Goal: Task Accomplishment & Management: Manage account settings

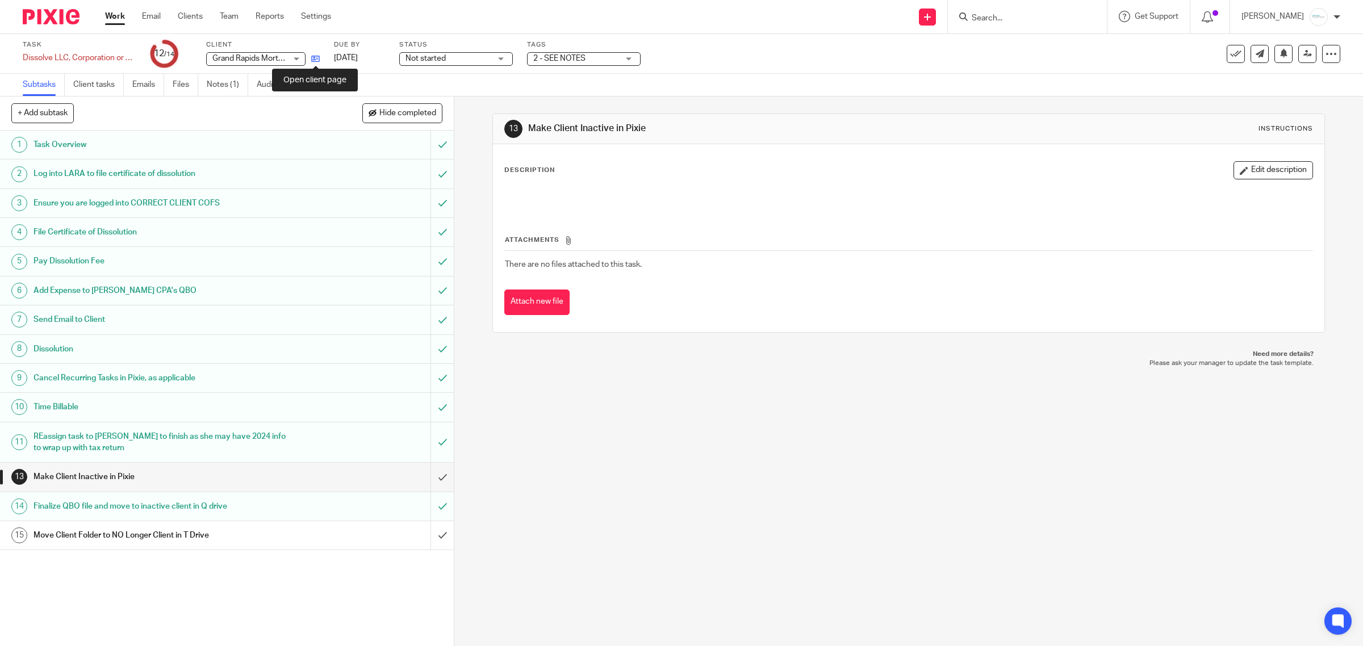
click at [319, 62] on icon at bounding box center [315, 59] width 9 height 9
click at [379, 52] on link "Jun 30, 2025" at bounding box center [359, 58] width 51 height 12
click at [734, 237] on th "Attachments" at bounding box center [908, 243] width 809 height 16
click at [231, 86] on link "Notes (1)" at bounding box center [227, 85] width 41 height 22
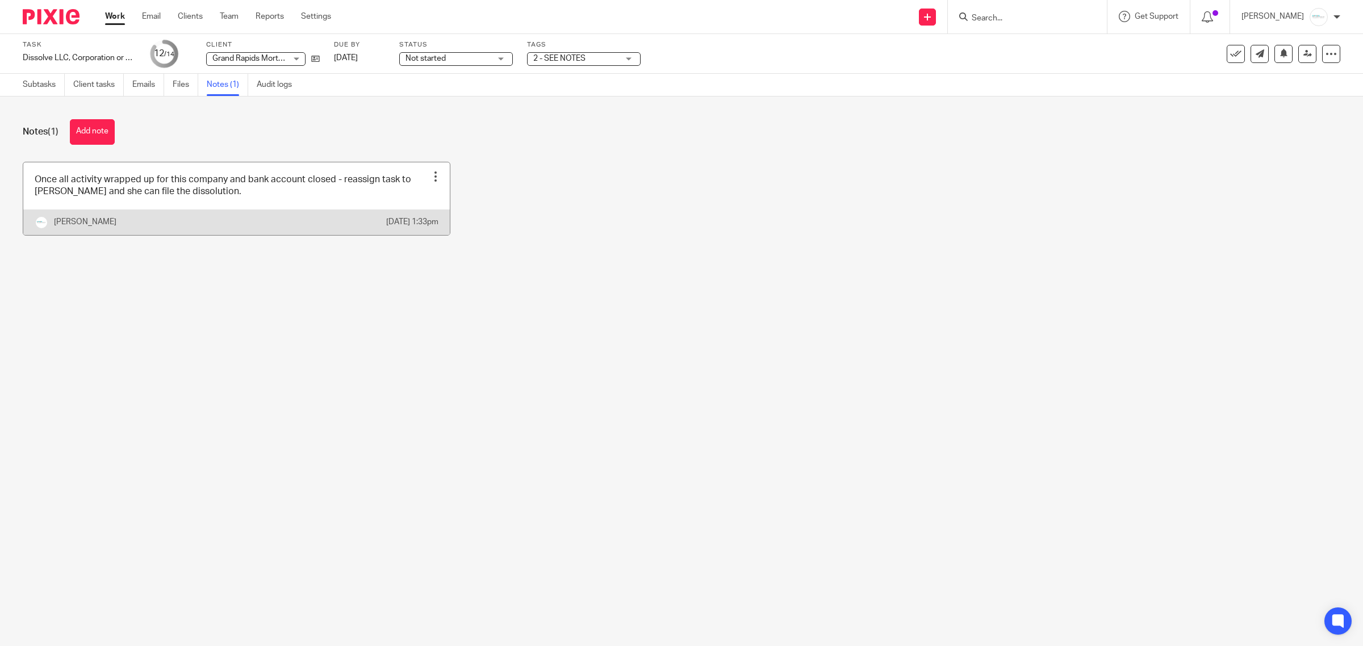
click at [427, 181] on div "Edit note Delete note" at bounding box center [435, 176] width 17 height 17
click at [411, 214] on li "Delete note" at bounding box center [403, 222] width 58 height 16
click at [392, 223] on span "Delete note" at bounding box center [411, 221] width 42 height 8
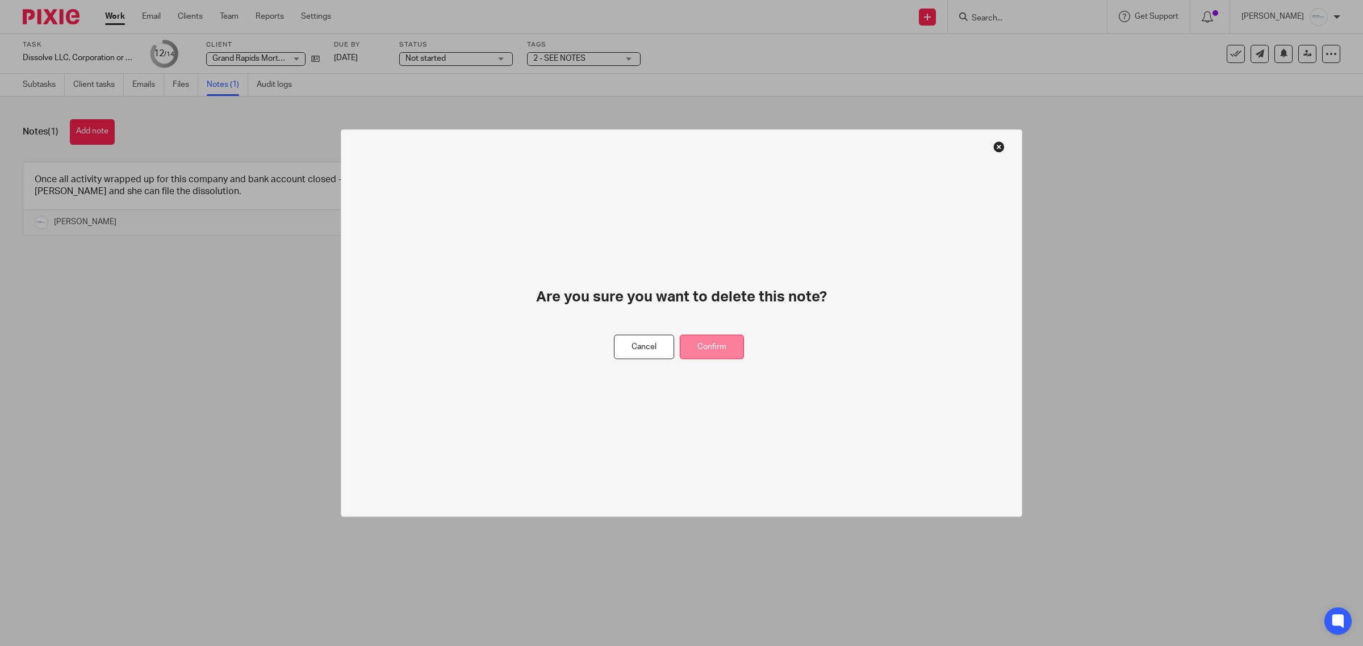
click at [705, 355] on button "Confirm" at bounding box center [712, 347] width 64 height 24
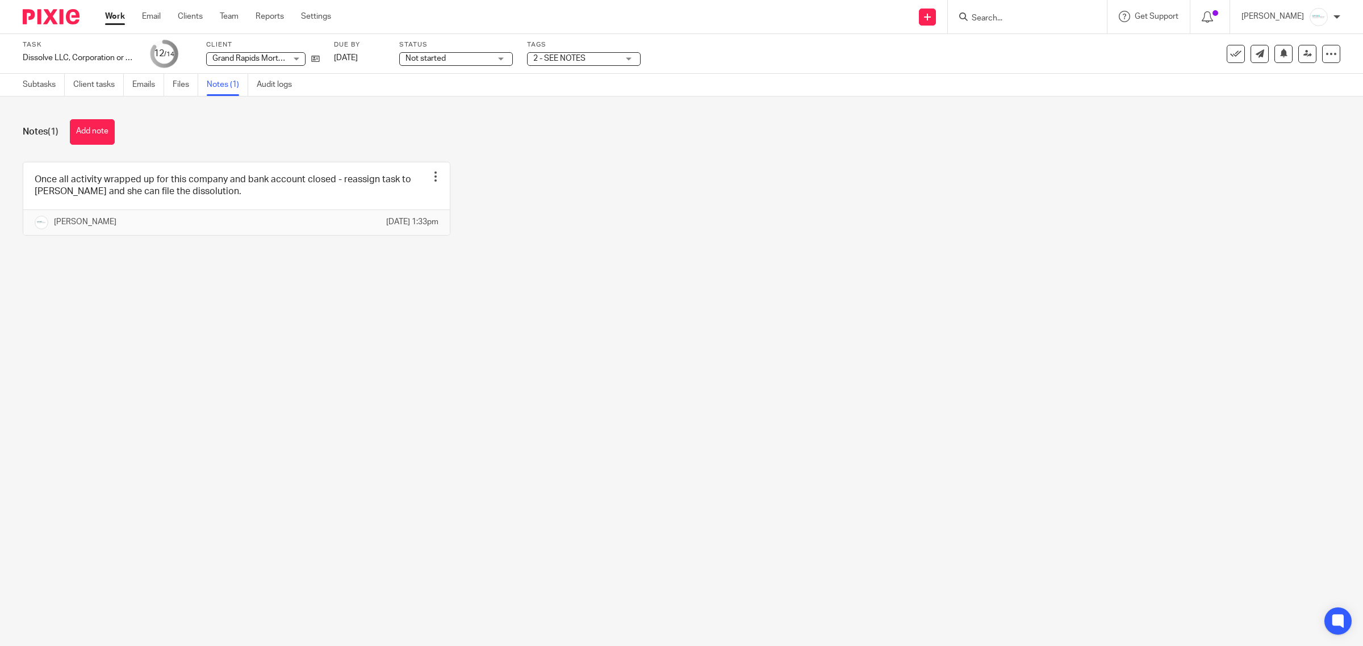
click at [21, 82] on div "Subtasks Client tasks Emails Files Notes (1) Audit logs" at bounding box center [160, 85] width 320 height 22
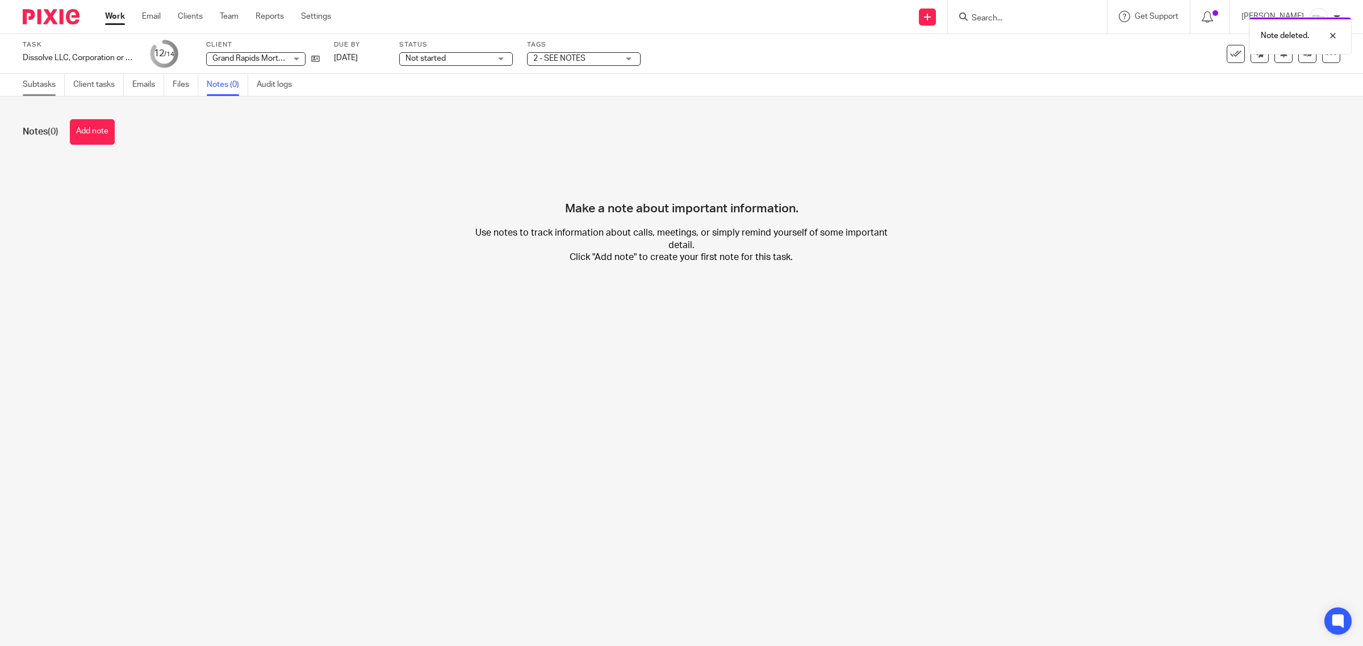
click at [41, 82] on link "Subtasks" at bounding box center [44, 85] width 42 height 22
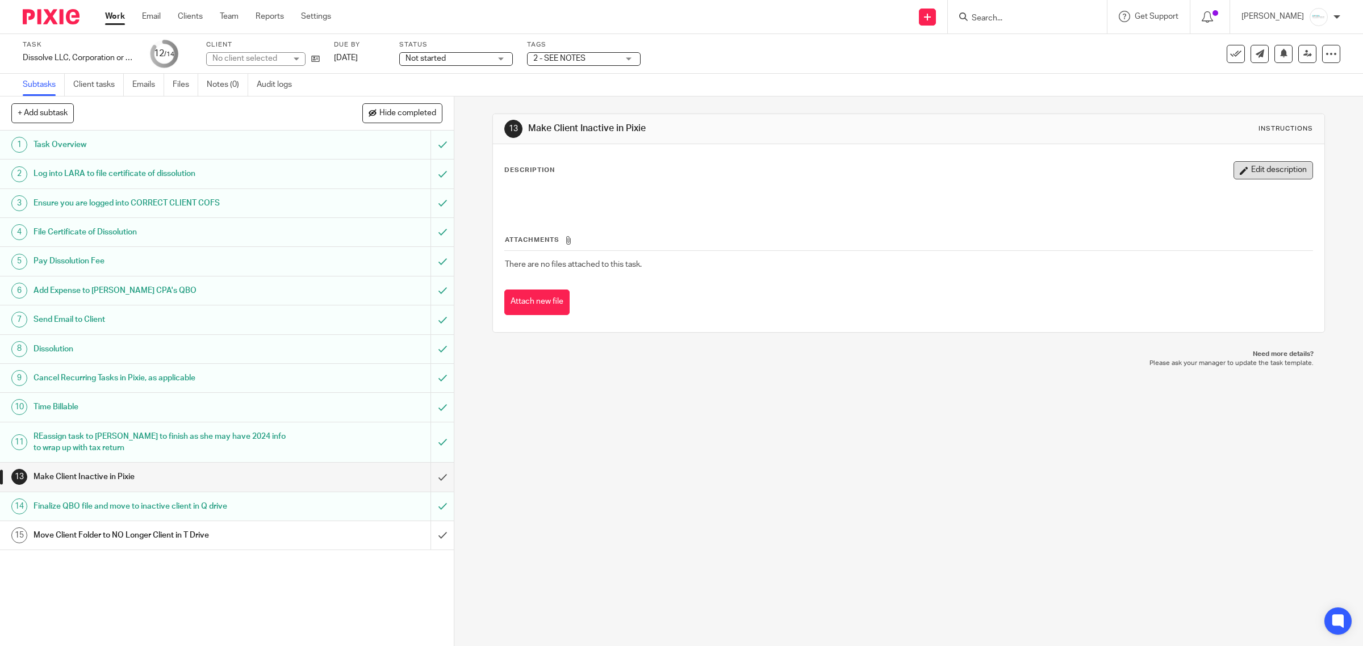
click at [1264, 172] on button "Edit description" at bounding box center [1274, 170] width 80 height 18
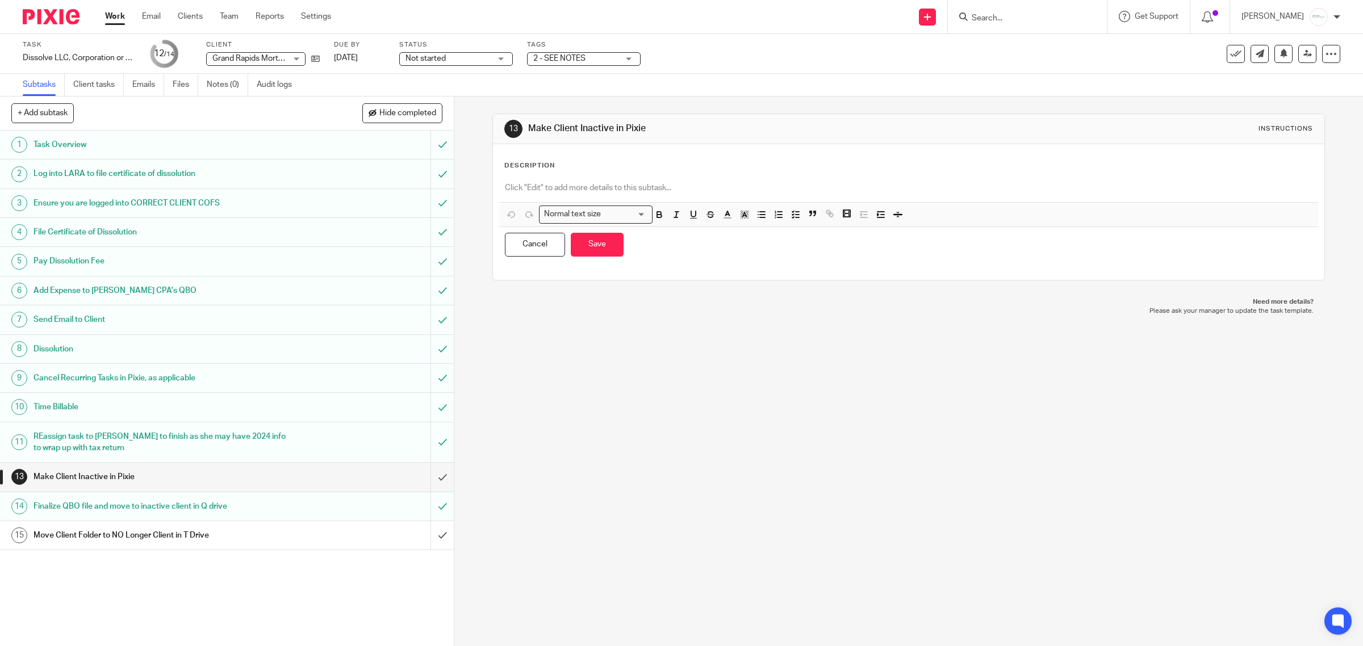
click at [519, 185] on p at bounding box center [909, 187] width 808 height 11
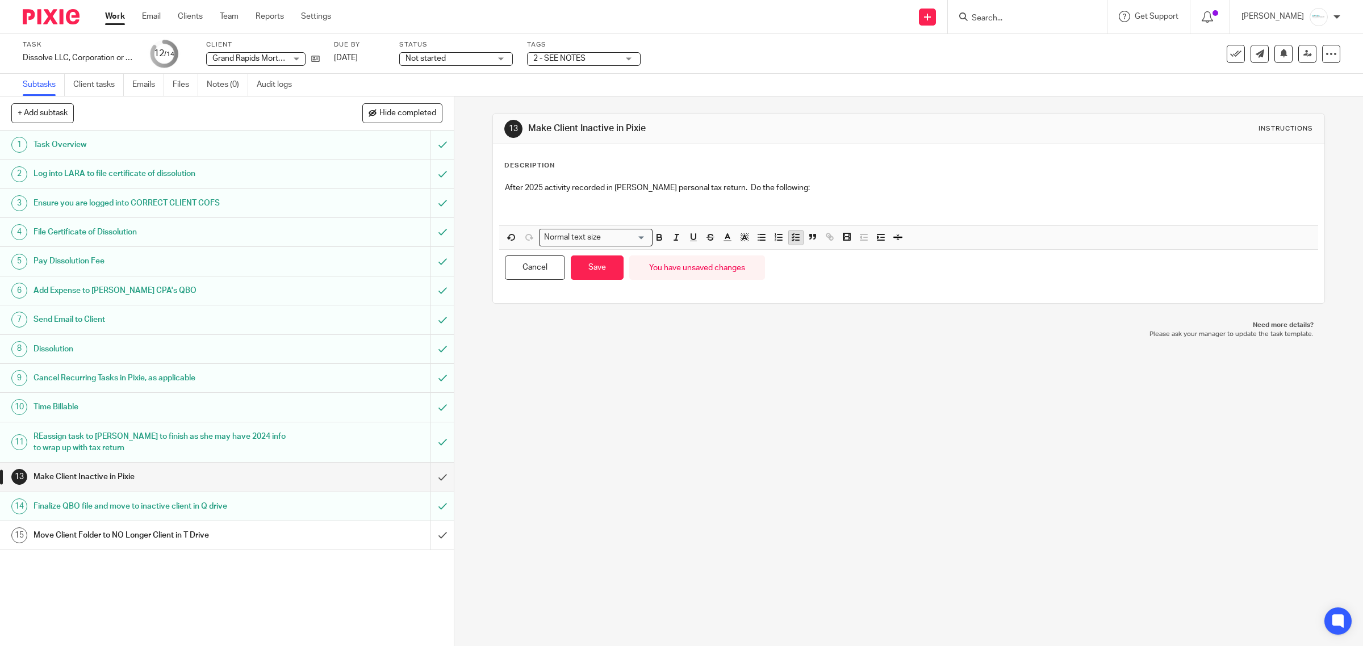
click at [792, 241] on polyline "button" at bounding box center [793, 240] width 2 height 1
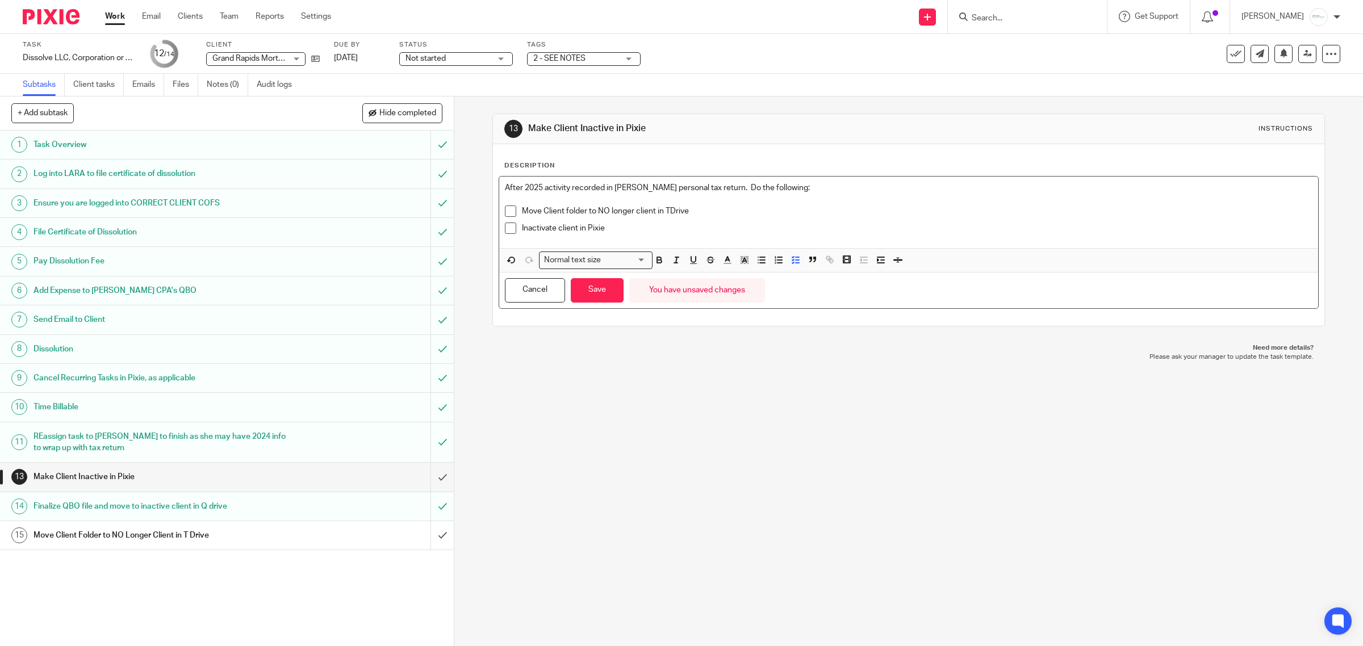
click at [750, 554] on div "13 Make Client Inactive in Pixie Instructions Description After 2025 activity r…" at bounding box center [908, 372] width 909 height 550
drag, startPoint x: 587, startPoint y: 295, endPoint x: 799, endPoint y: 179, distance: 242.3
click at [587, 294] on button "Save" at bounding box center [597, 290] width 53 height 24
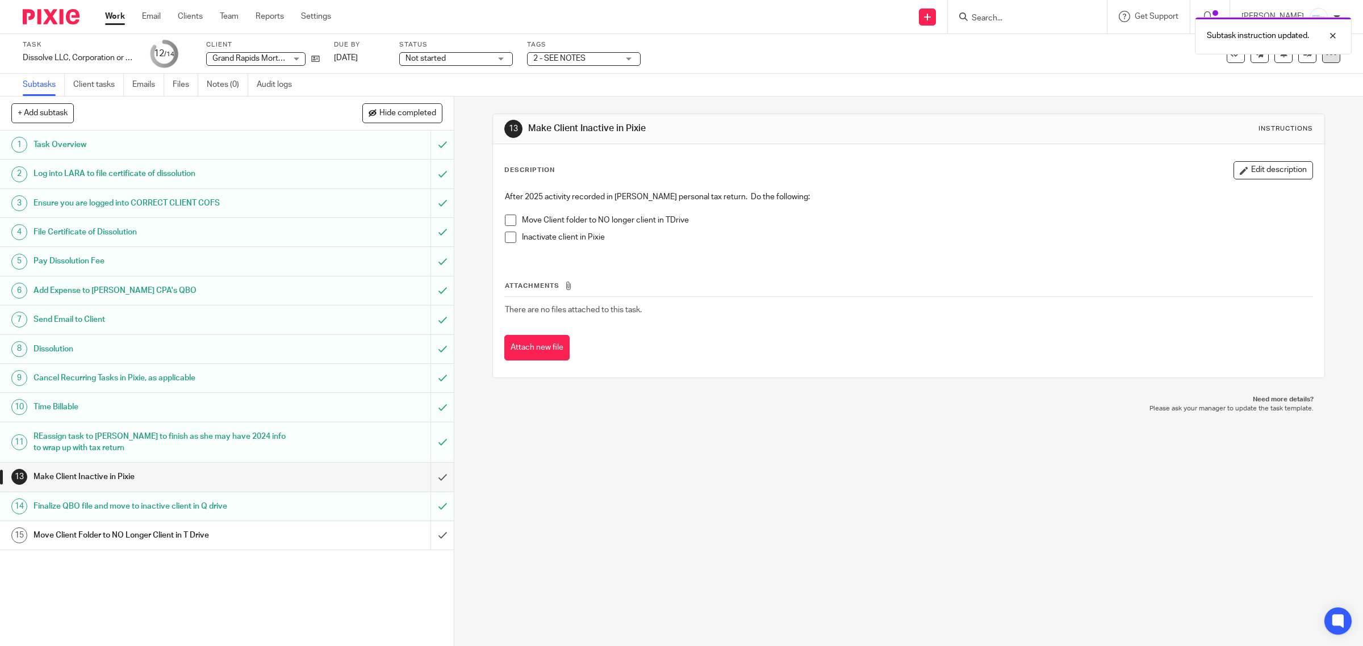
click at [1322, 61] on div at bounding box center [1331, 54] width 18 height 18
click at [1274, 94] on li "Advanced task editor" at bounding box center [1277, 99] width 91 height 16
click at [1300, 98] on link "Advanced task editor" at bounding box center [1285, 99] width 75 height 8
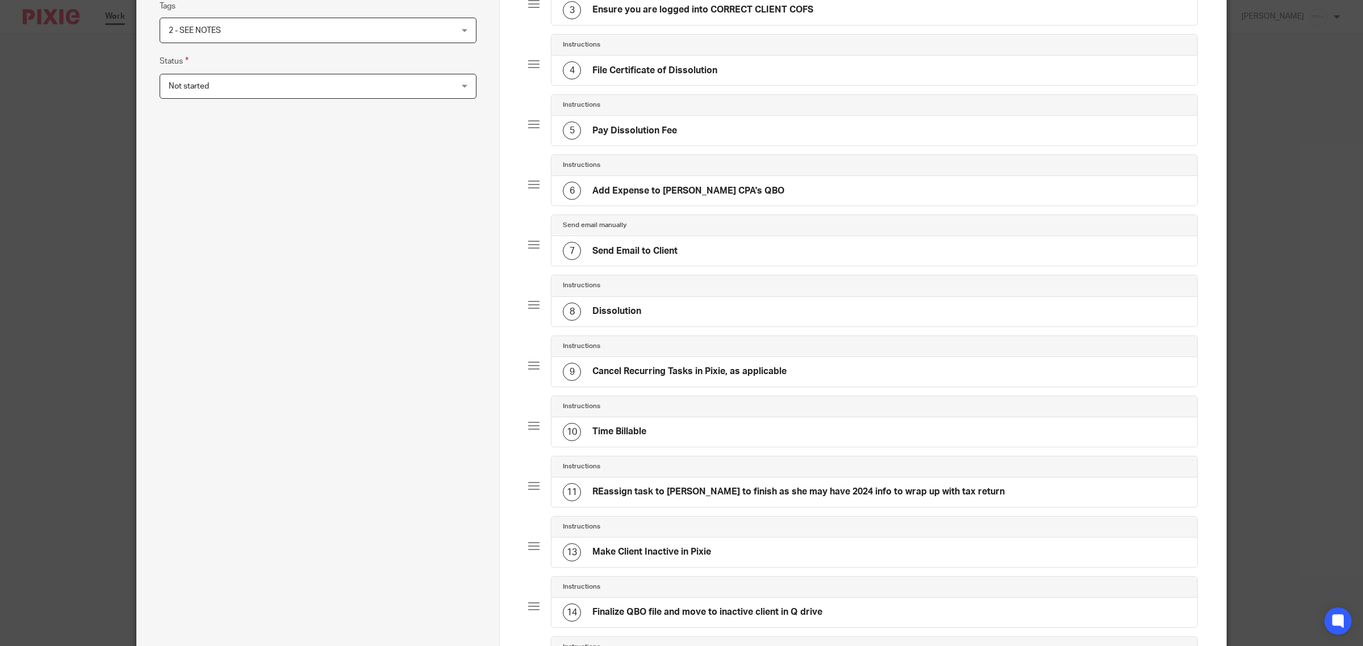
scroll to position [497, 0]
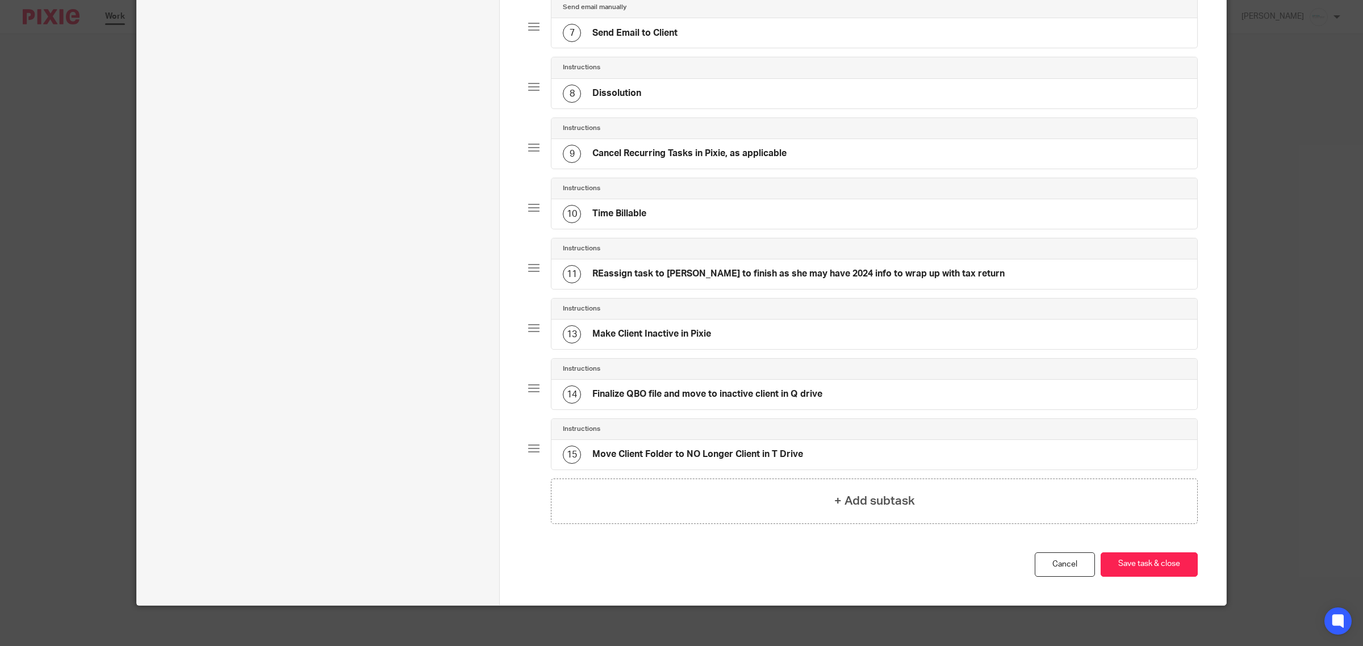
click at [833, 460] on div "15 Move Client Folder to NO Longer Client in T Drive" at bounding box center [875, 455] width 646 height 30
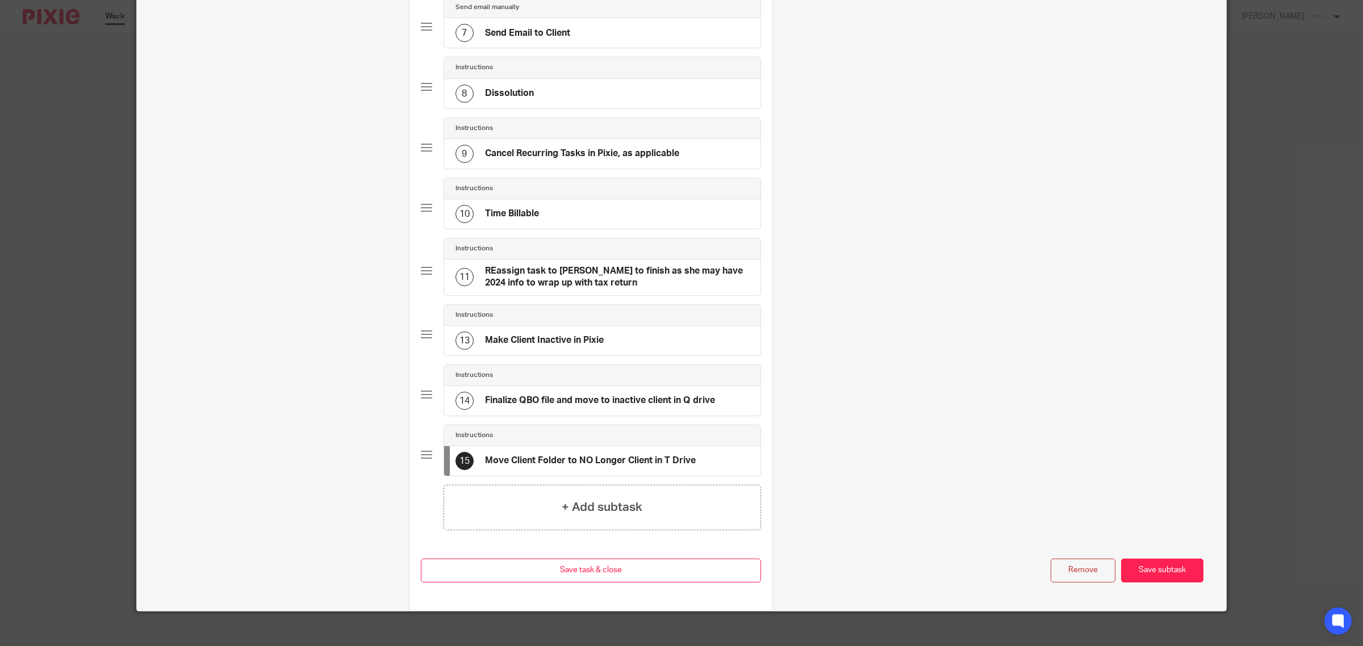
scroll to position [0, 0]
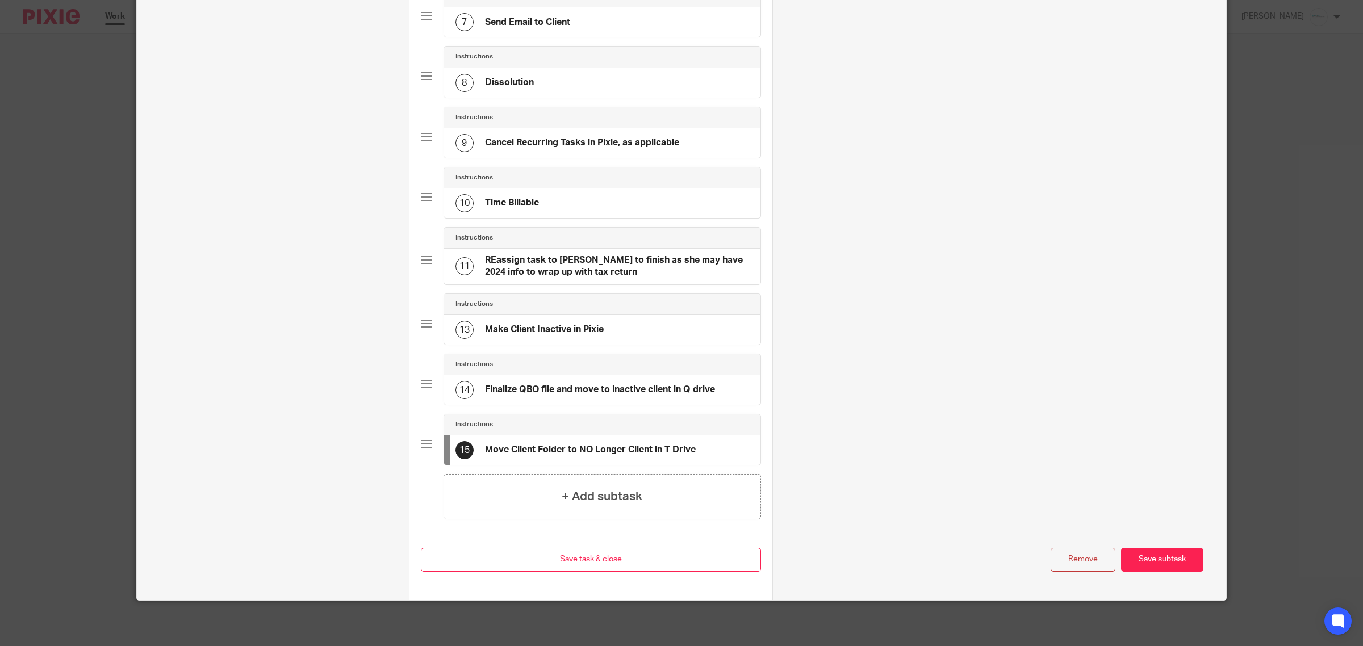
click at [1056, 559] on button "Remove" at bounding box center [1083, 560] width 65 height 24
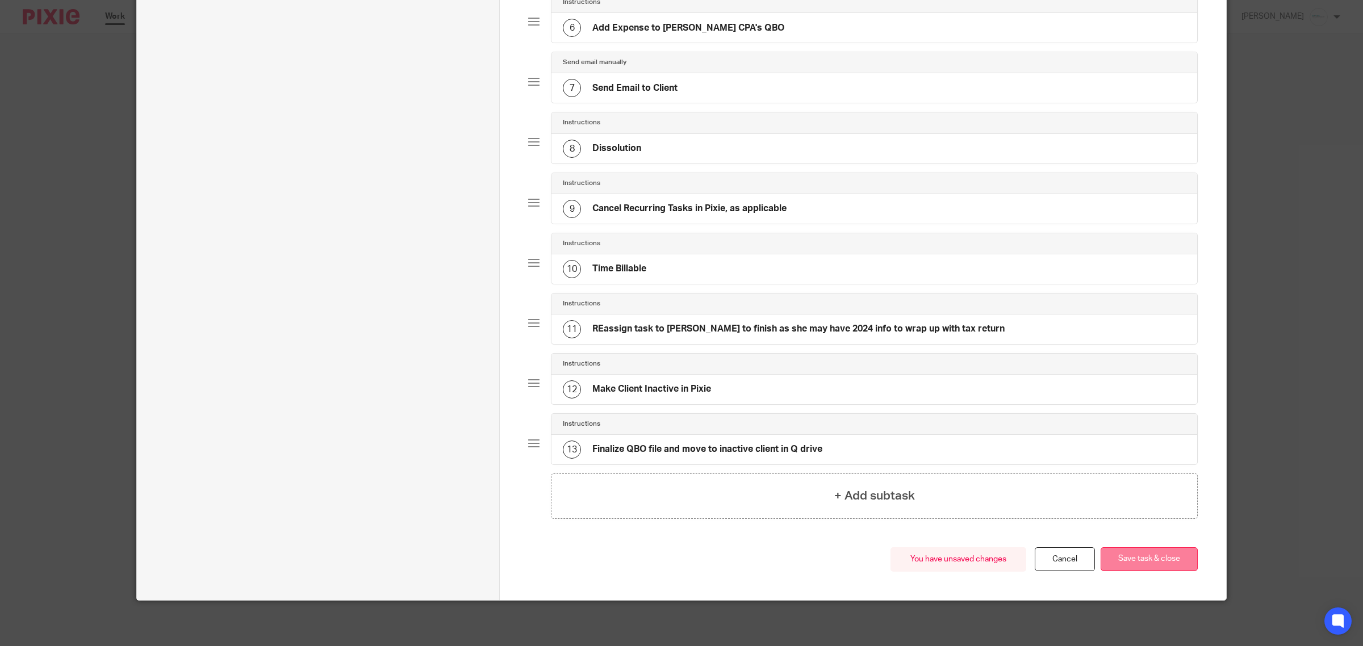
click at [1158, 563] on button "Save task & close" at bounding box center [1149, 560] width 97 height 24
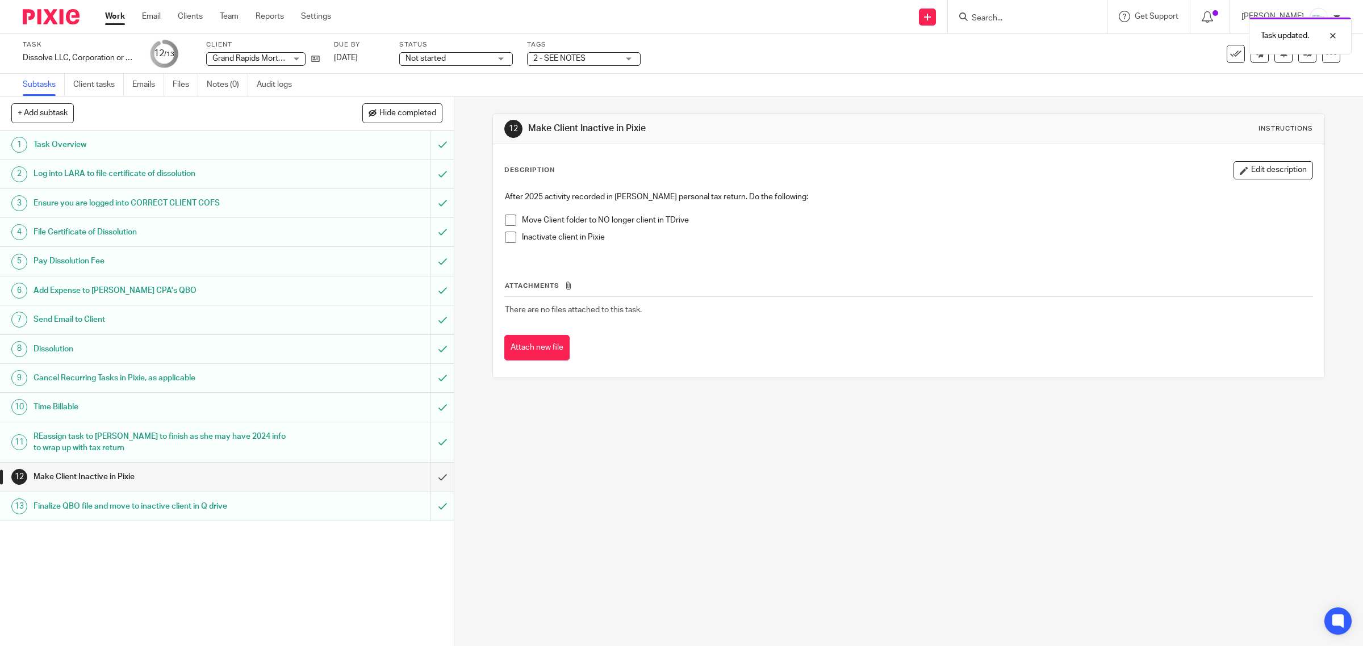
click at [591, 63] on span "2 - SEE NOTES" at bounding box center [575, 59] width 85 height 12
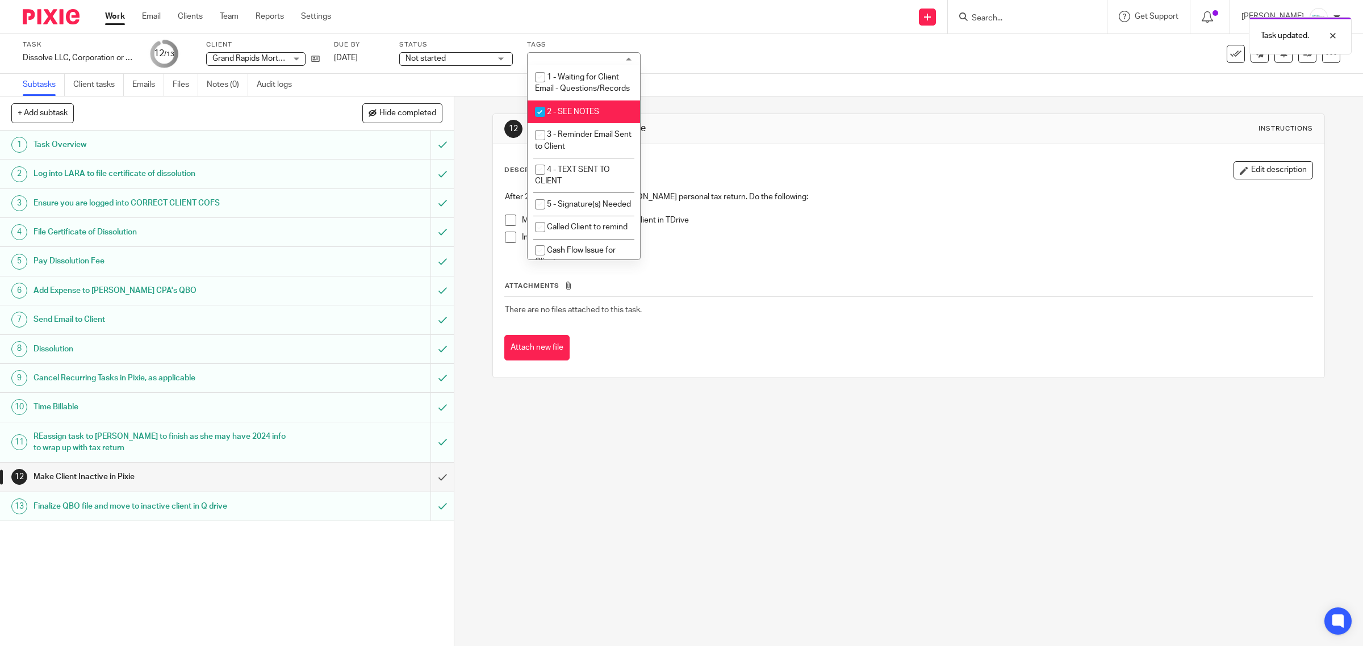
click at [561, 124] on li "2 - SEE NOTES" at bounding box center [584, 112] width 112 height 23
checkbox input "false"
click at [963, 161] on div "Description Edit description" at bounding box center [908, 170] width 809 height 18
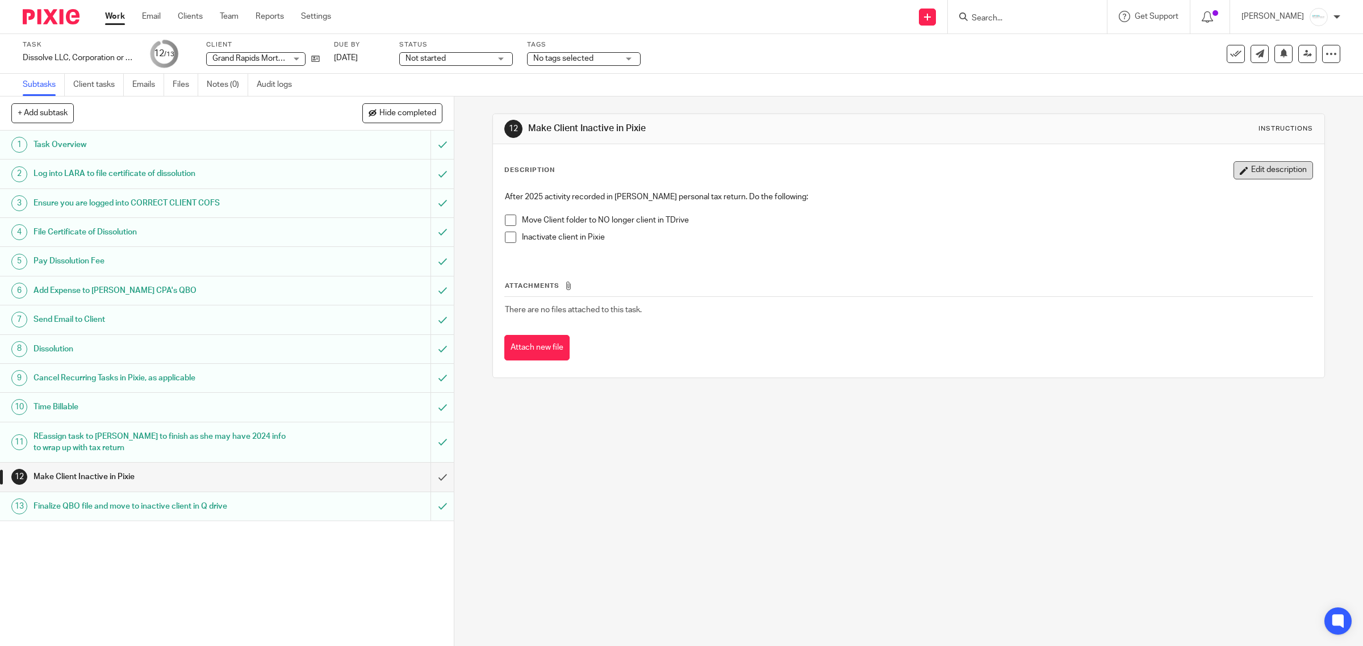
click at [1234, 172] on button "Edit description" at bounding box center [1274, 170] width 80 height 18
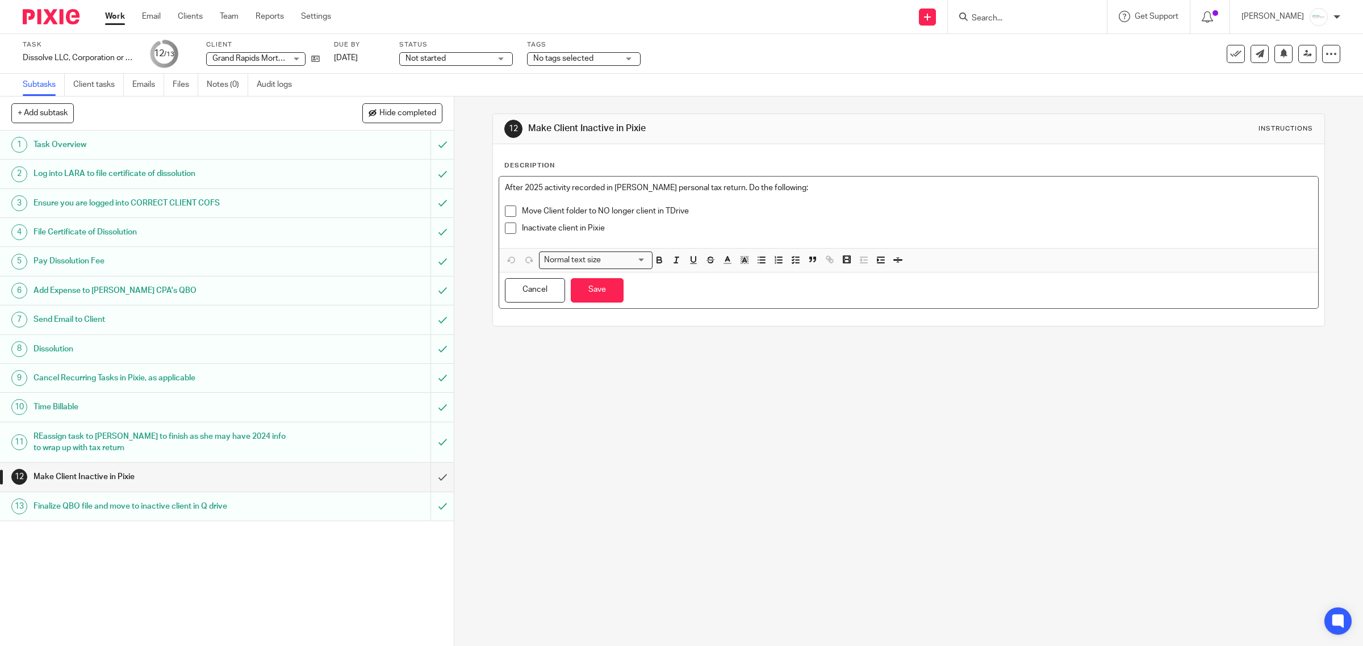
click at [505, 186] on p "After 2025 activity recorded in larrys personal tax return. Do the following:" at bounding box center [909, 187] width 808 height 11
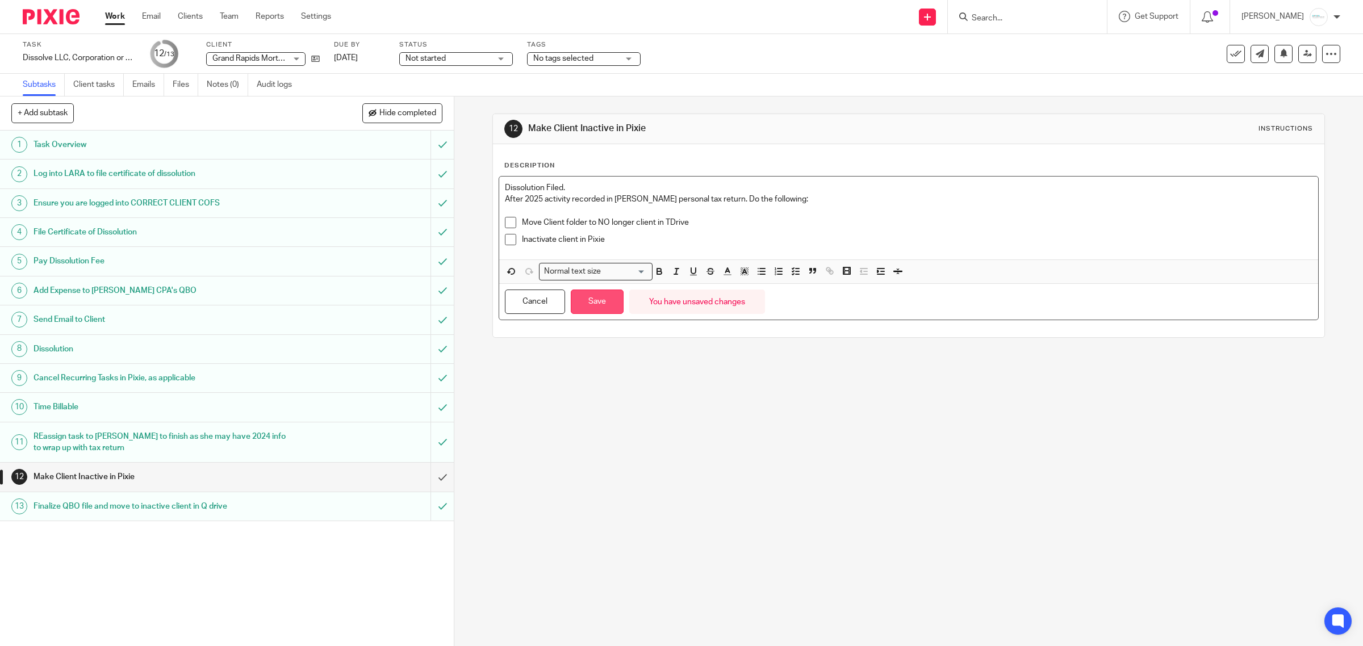
click at [605, 301] on button "Save" at bounding box center [597, 302] width 53 height 24
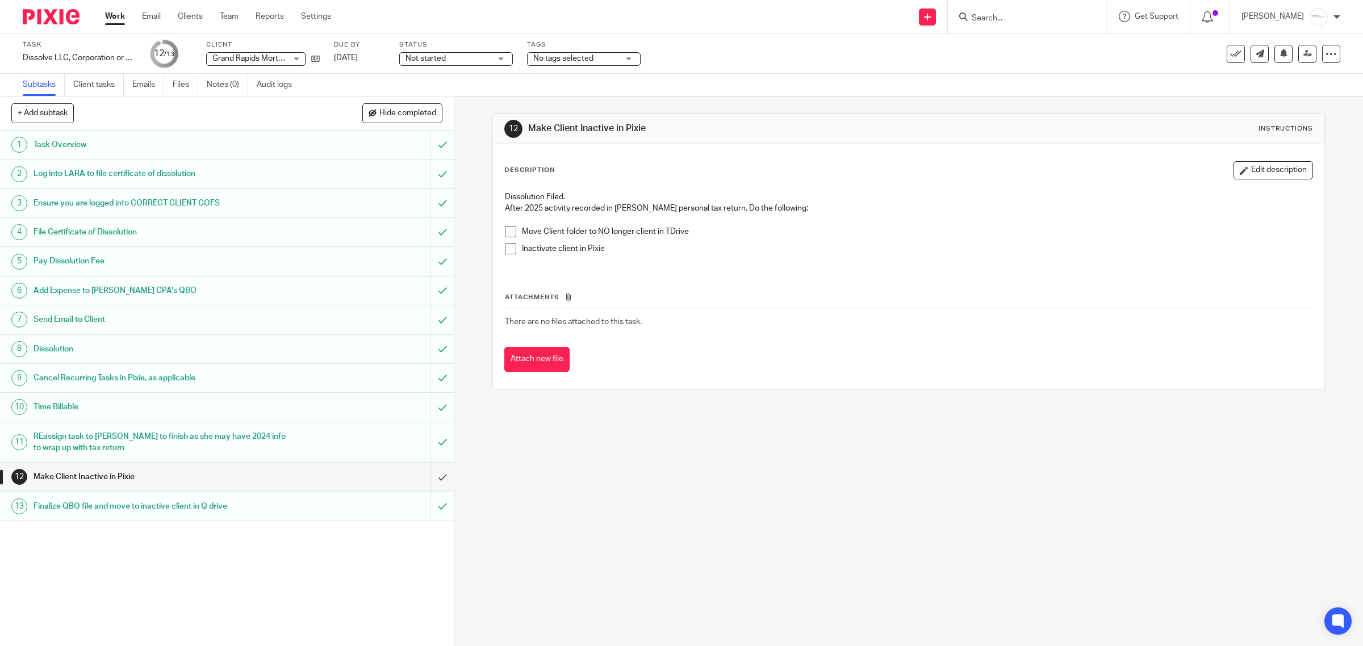
click at [1010, 15] on input "Search" at bounding box center [1022, 19] width 102 height 10
type input "frantz"
click at [1034, 52] on link at bounding box center [1069, 53] width 203 height 35
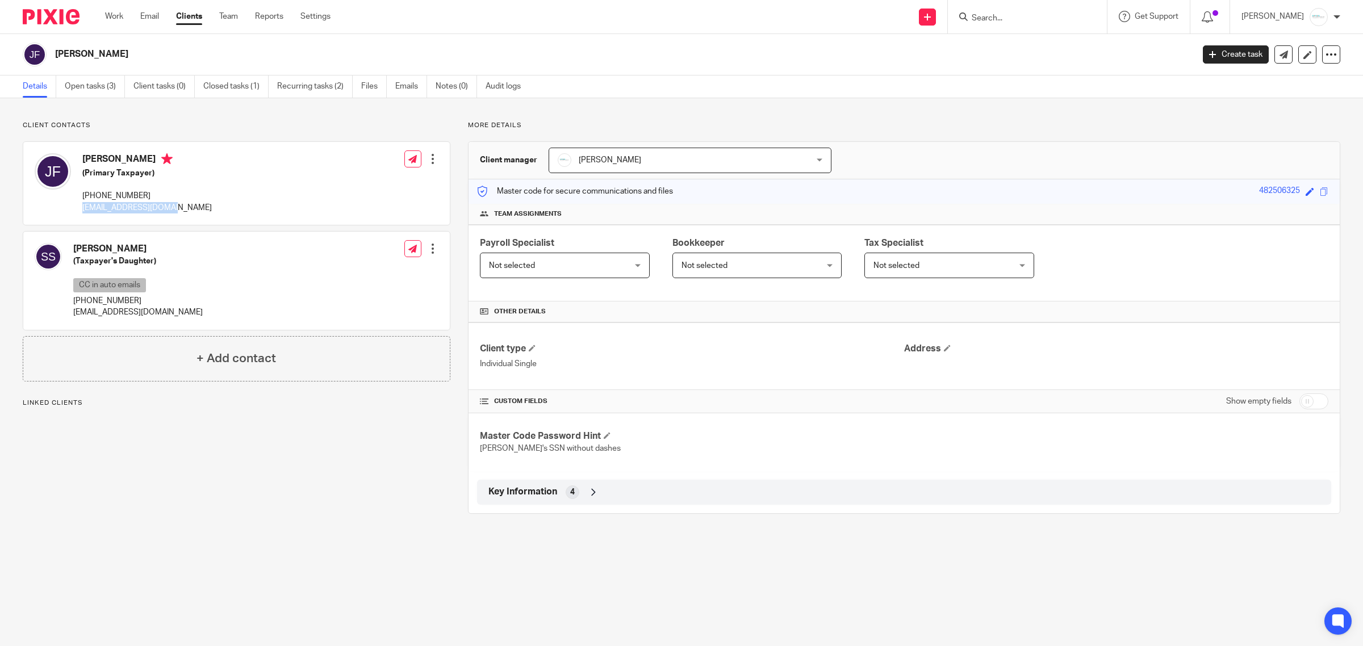
drag, startPoint x: 174, startPoint y: 212, endPoint x: 83, endPoint y: 215, distance: 90.9
click at [83, 215] on div "[PERSON_NAME] (Primary Taxpayer) [PHONE_NUMBER] [EMAIL_ADDRESS][DOMAIN_NAME] Ed…" at bounding box center [236, 183] width 427 height 83
copy p "[EMAIL_ADDRESS][DOMAIN_NAME]"
drag, startPoint x: 168, startPoint y: 311, endPoint x: 68, endPoint y: 314, distance: 100.0
click at [68, 314] on div "[PERSON_NAME] (Taxpayer's Daughter) CC in auto emails [PHONE_NUMBER] [EMAIL_ADD…" at bounding box center [236, 281] width 427 height 98
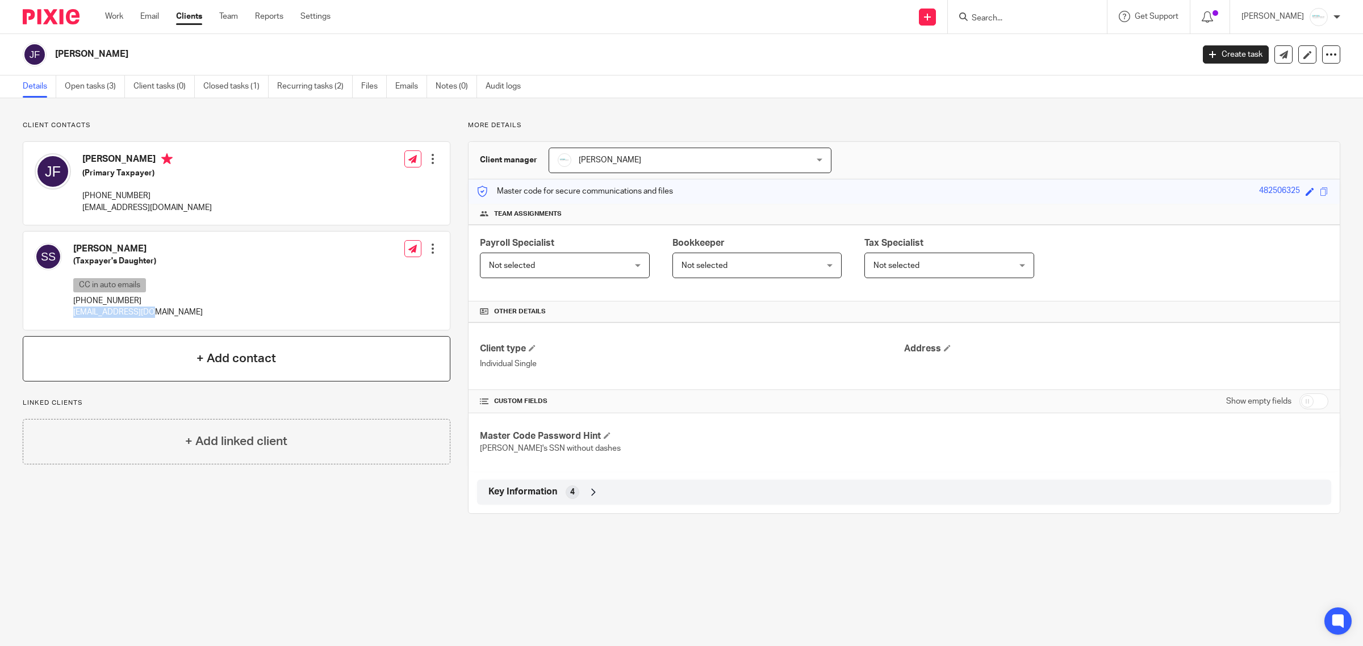
copy p "[EMAIL_ADDRESS][DOMAIN_NAME]"
click at [103, 94] on link "Open tasks (3)" at bounding box center [95, 87] width 60 height 22
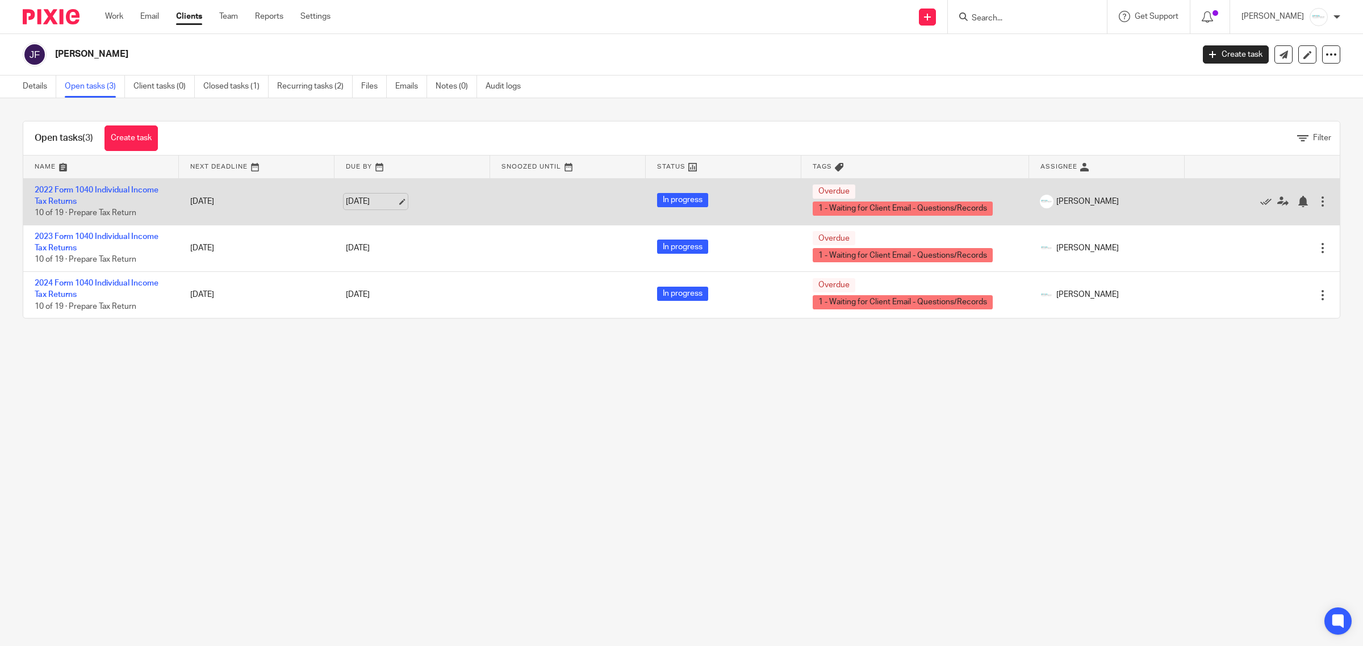
click at [381, 201] on link "[DATE]" at bounding box center [371, 202] width 51 height 12
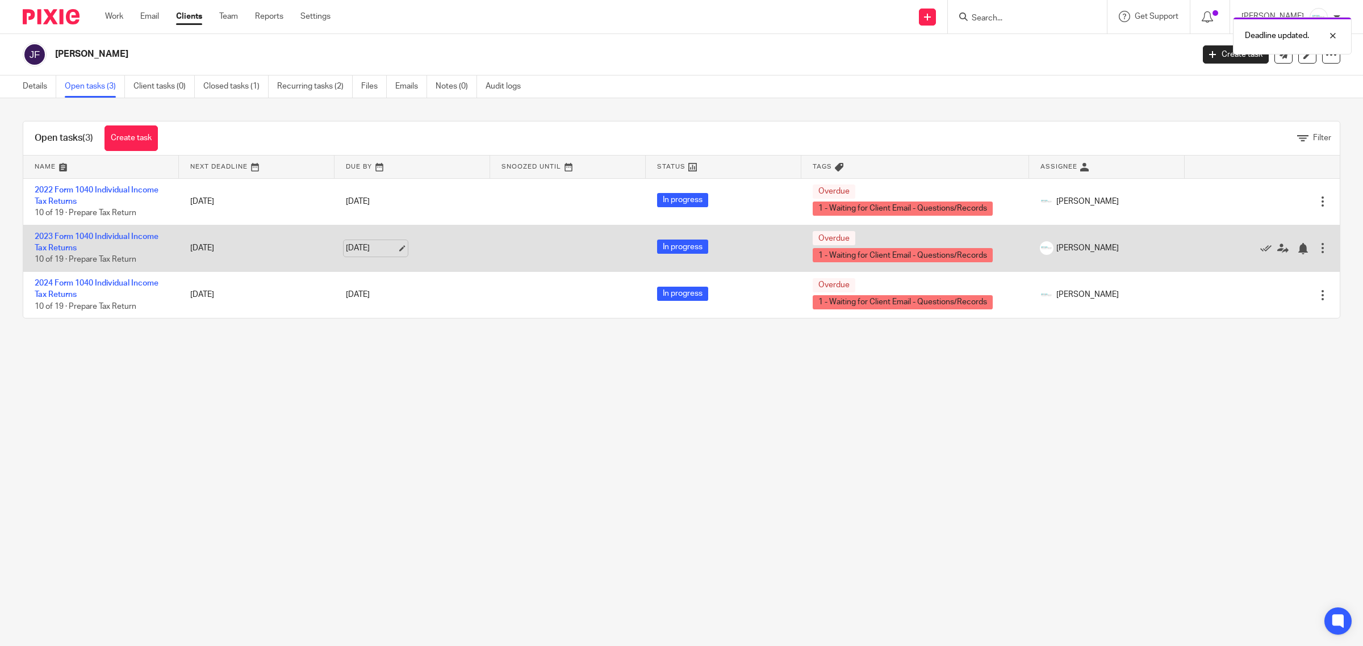
click at [381, 250] on link "[DATE]" at bounding box center [371, 249] width 51 height 12
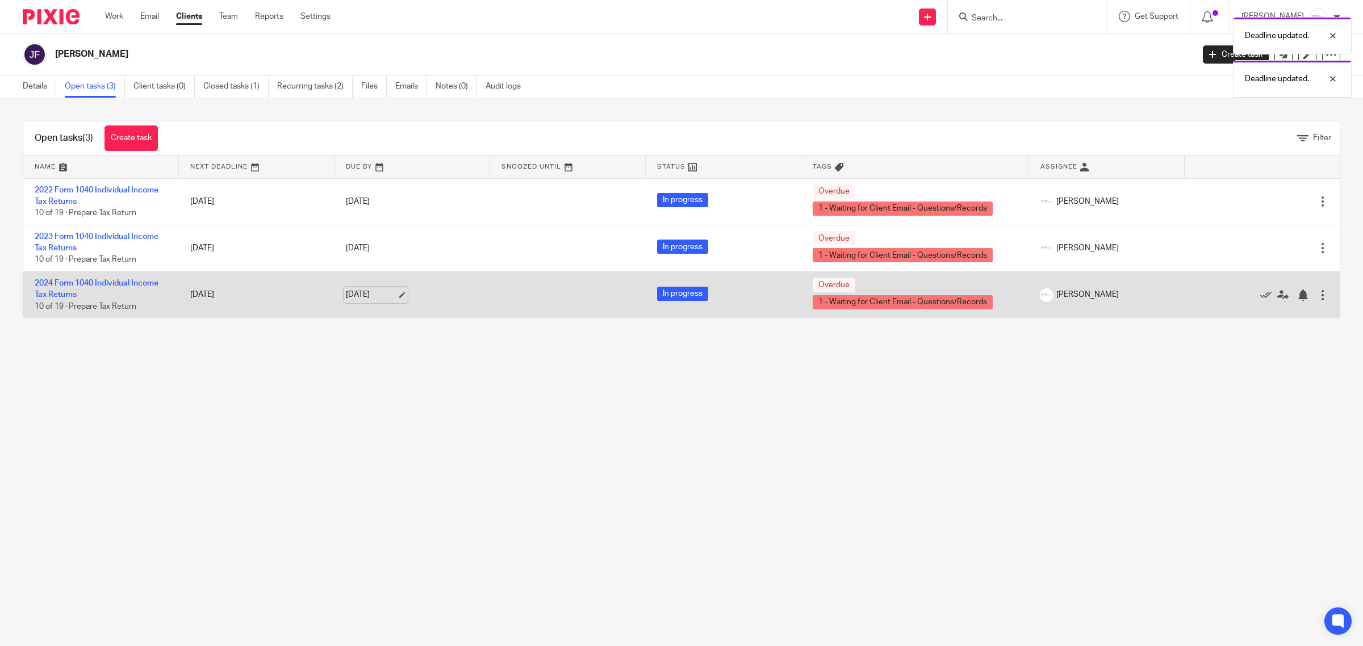
click at [385, 291] on link "[DATE]" at bounding box center [371, 295] width 51 height 12
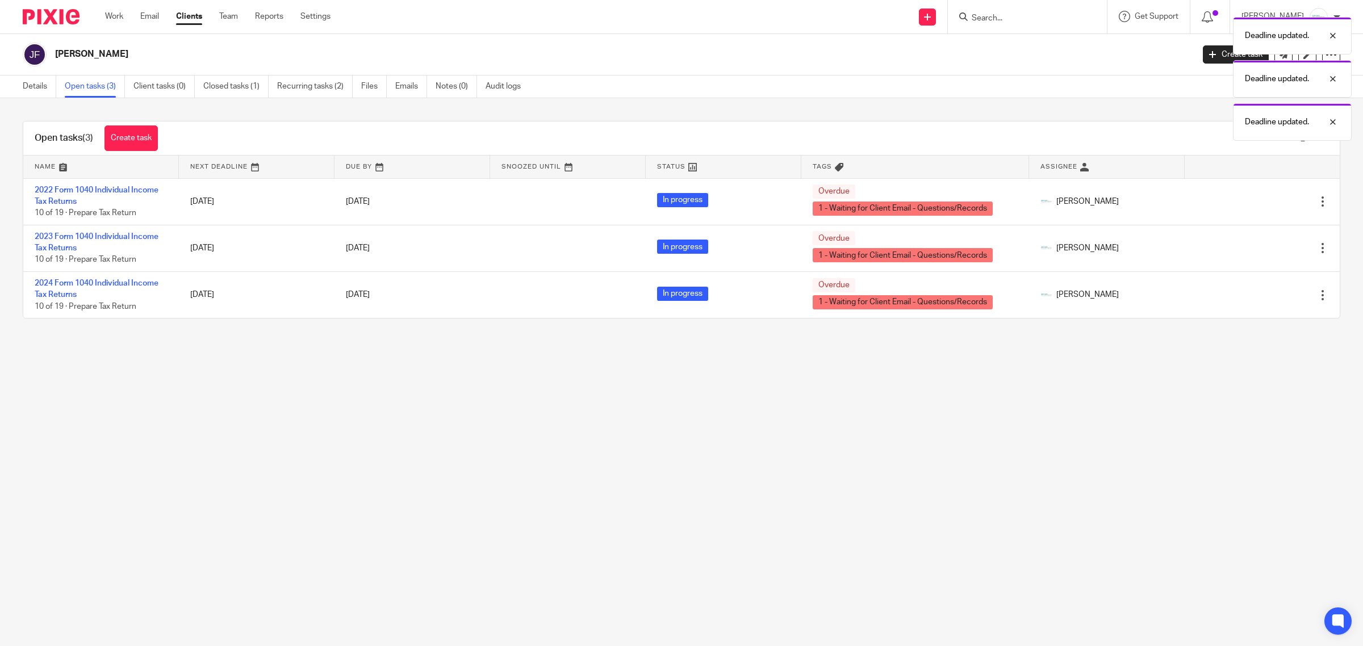
click at [667, 486] on main "[PERSON_NAME] Create task Export data Merge Archive client Delete client Detail…" at bounding box center [681, 323] width 1363 height 646
click at [118, 18] on link "Work" at bounding box center [114, 16] width 18 height 11
